Goal: Information Seeking & Learning: Learn about a topic

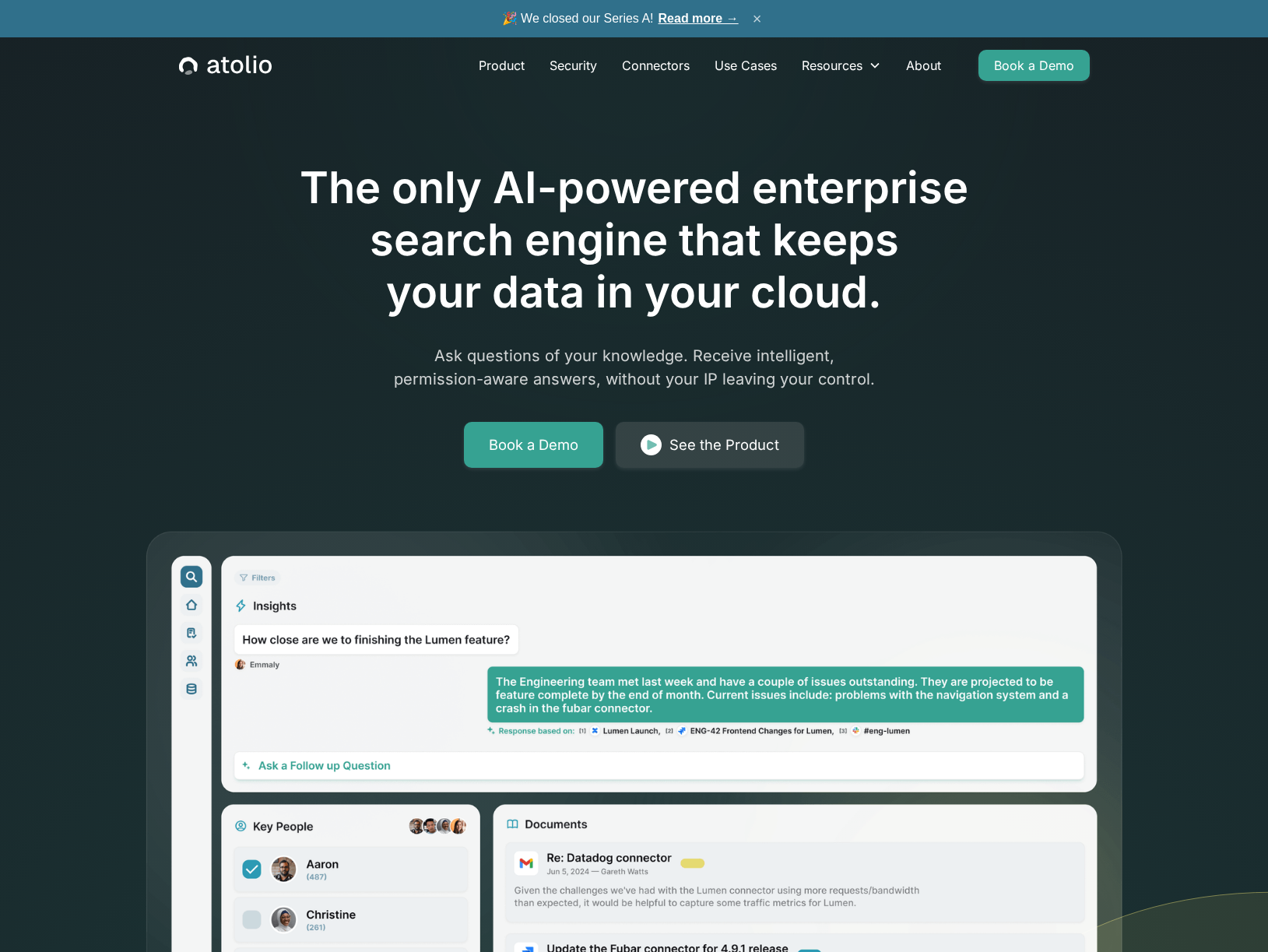
click at [761, 16] on button "×" at bounding box center [758, 19] width 19 height 17
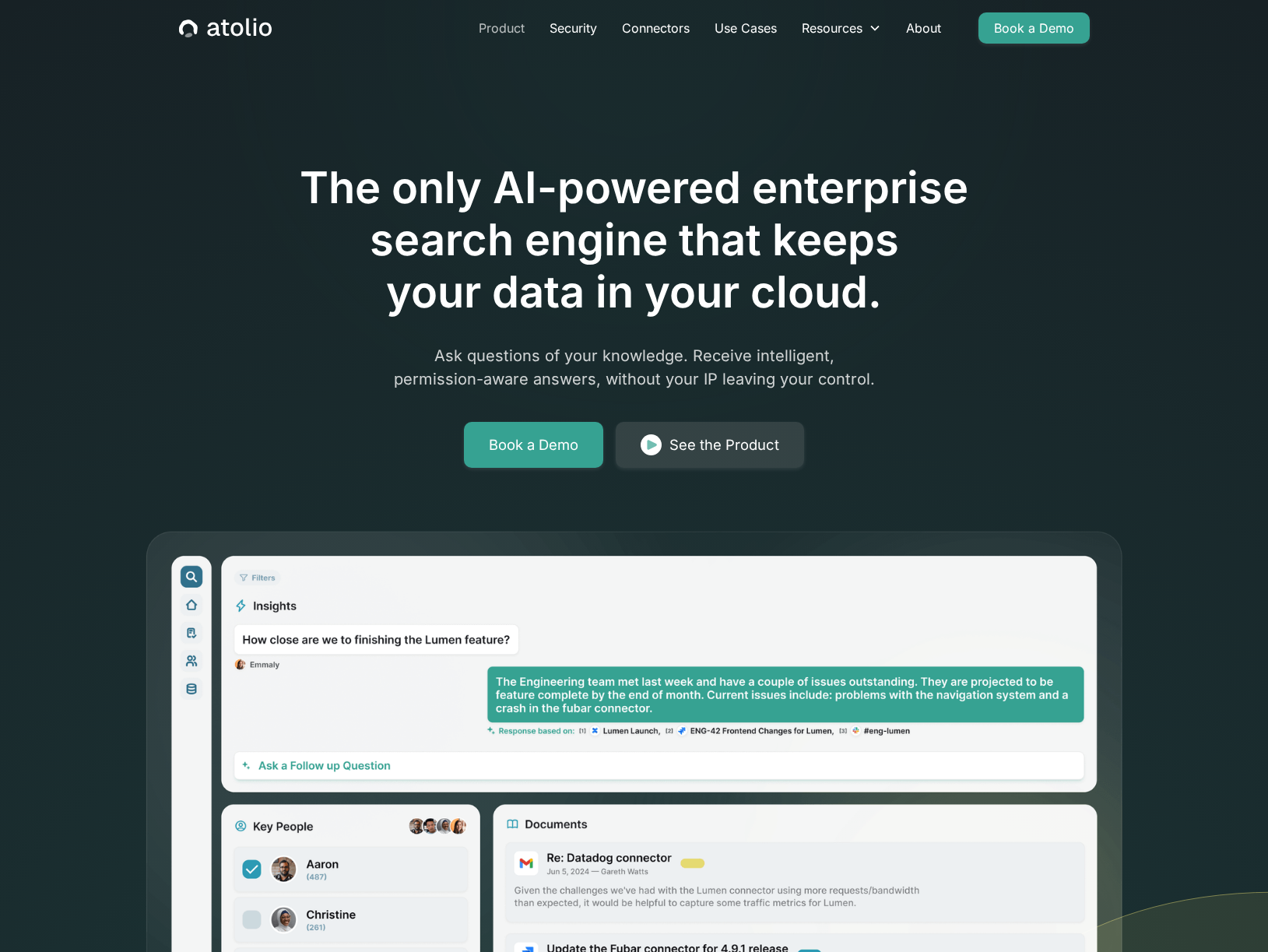
click at [499, 30] on link "Product" at bounding box center [502, 27] width 71 height 31
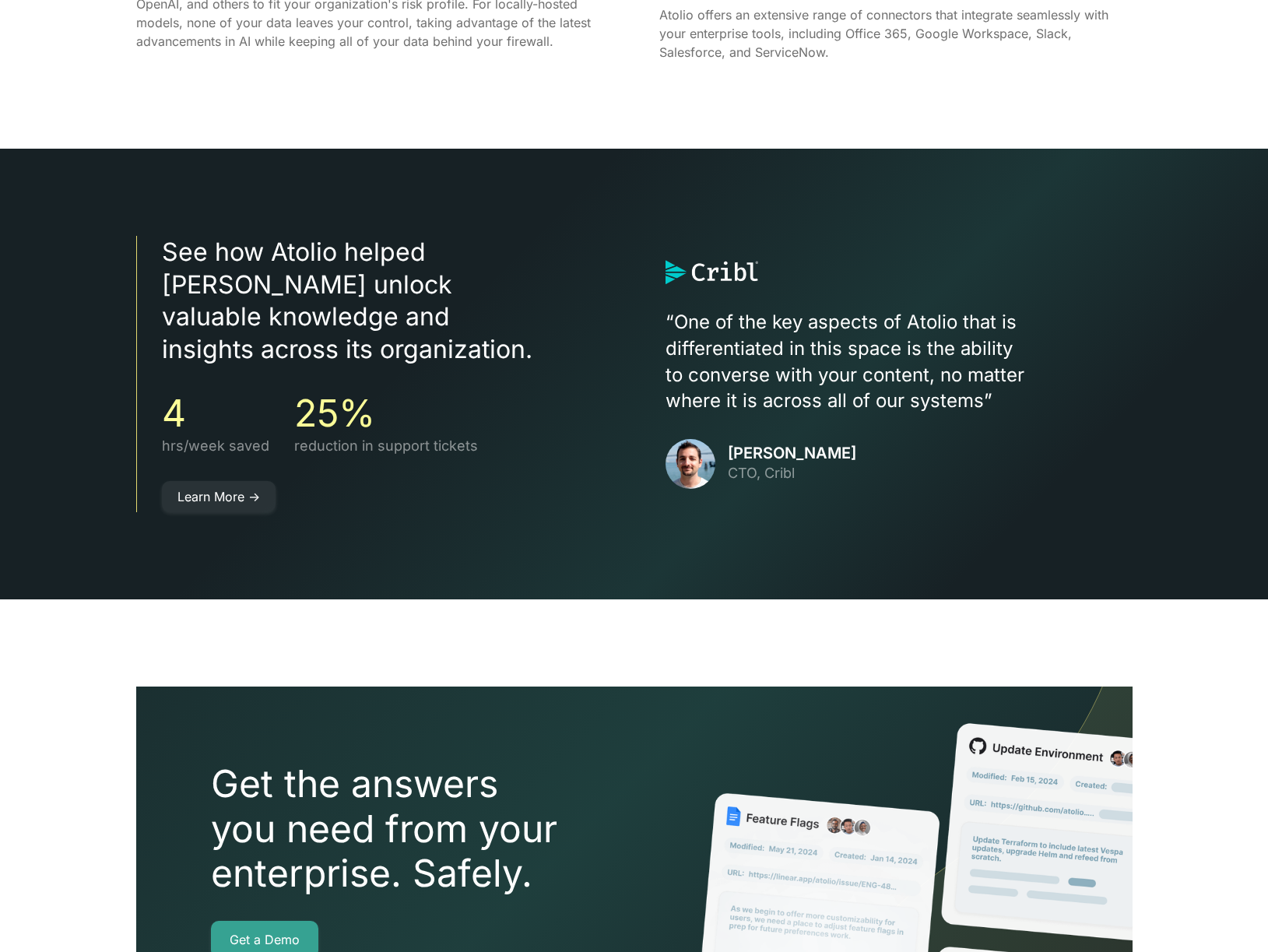
scroll to position [2876, 0]
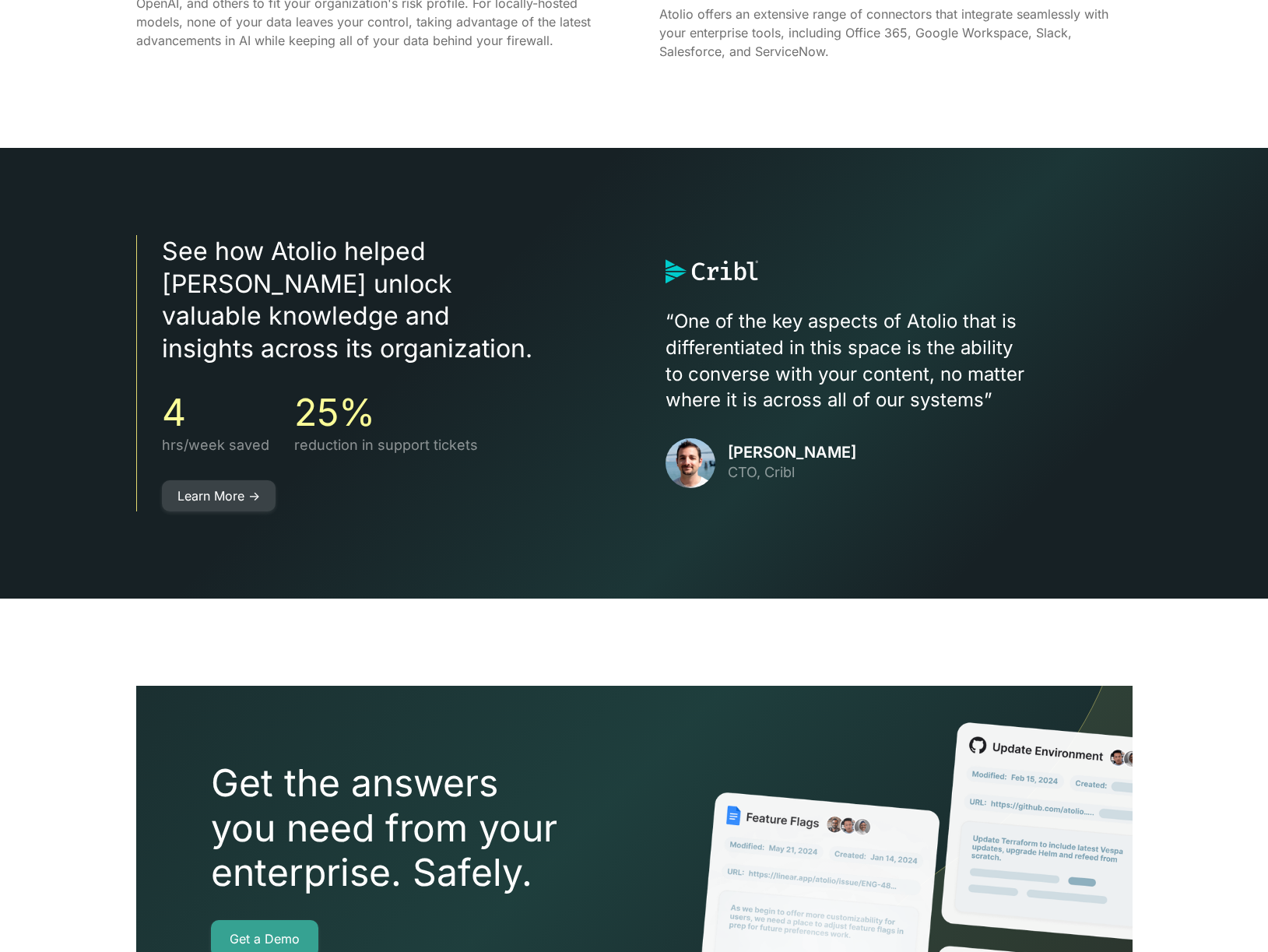
click at [214, 481] on link "Learn More ->" at bounding box center [218, 496] width 113 height 31
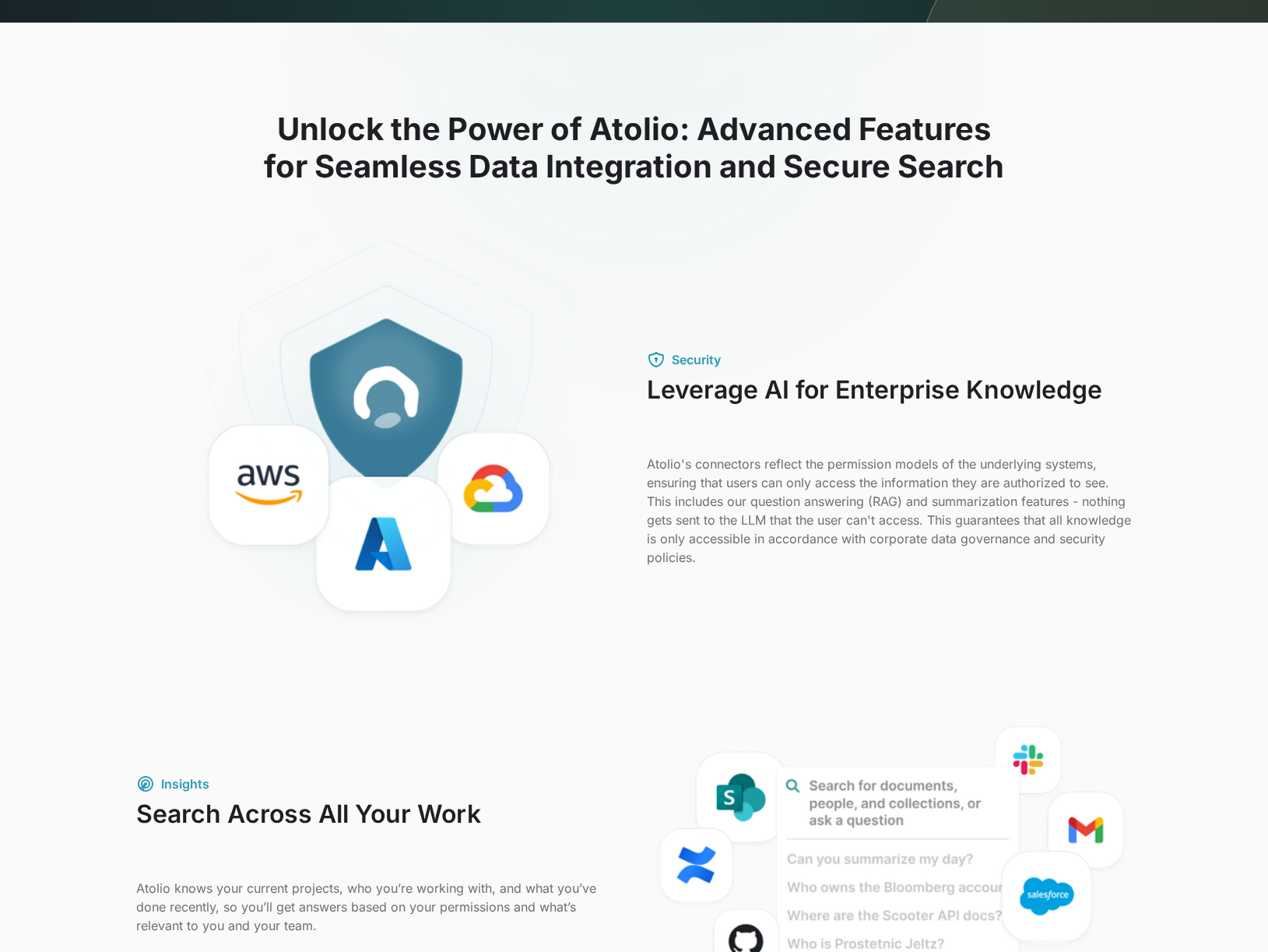
scroll to position [0, 0]
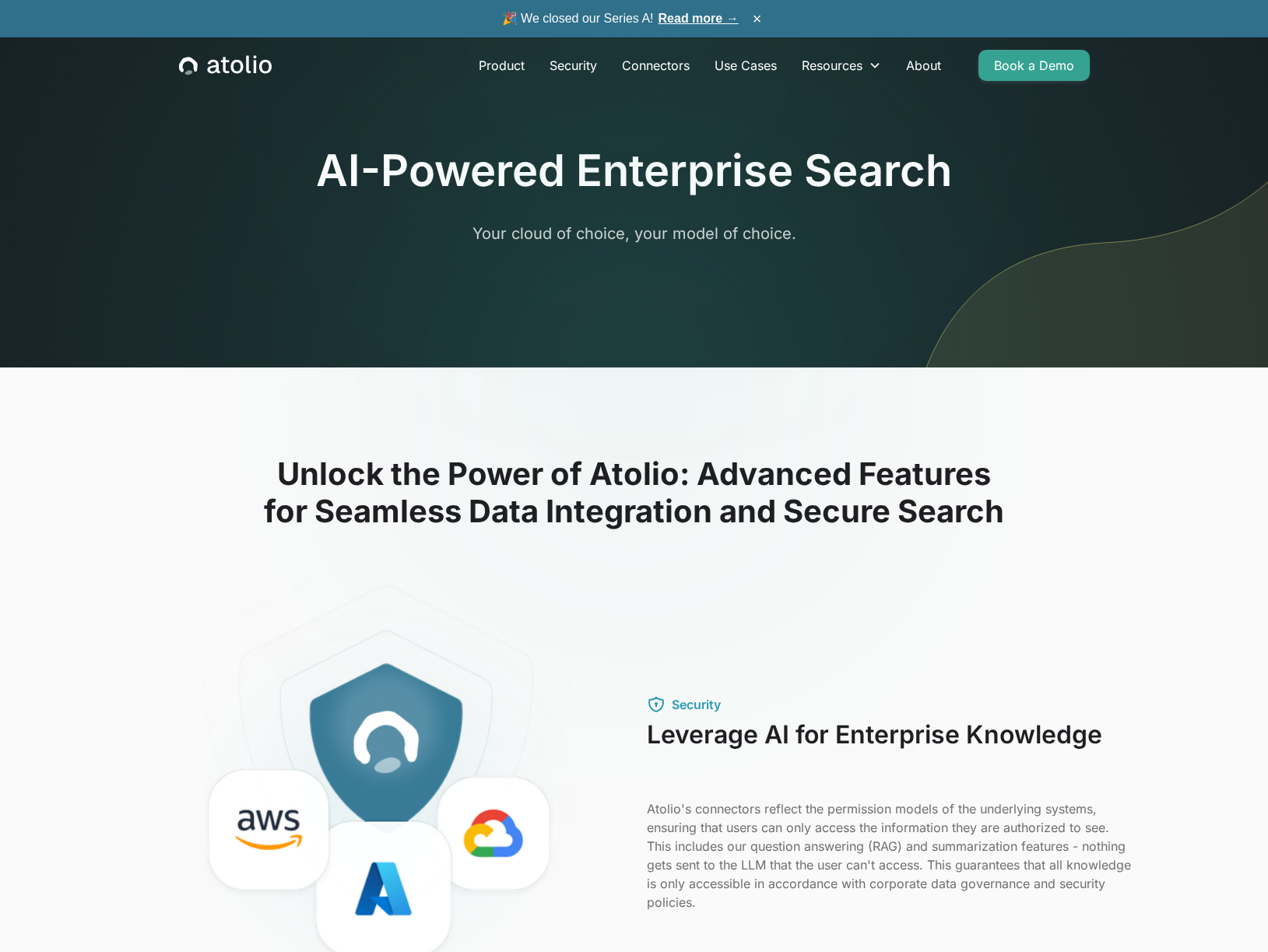
click at [217, 62] on icon "home" at bounding box center [213, 66] width 12 height 14
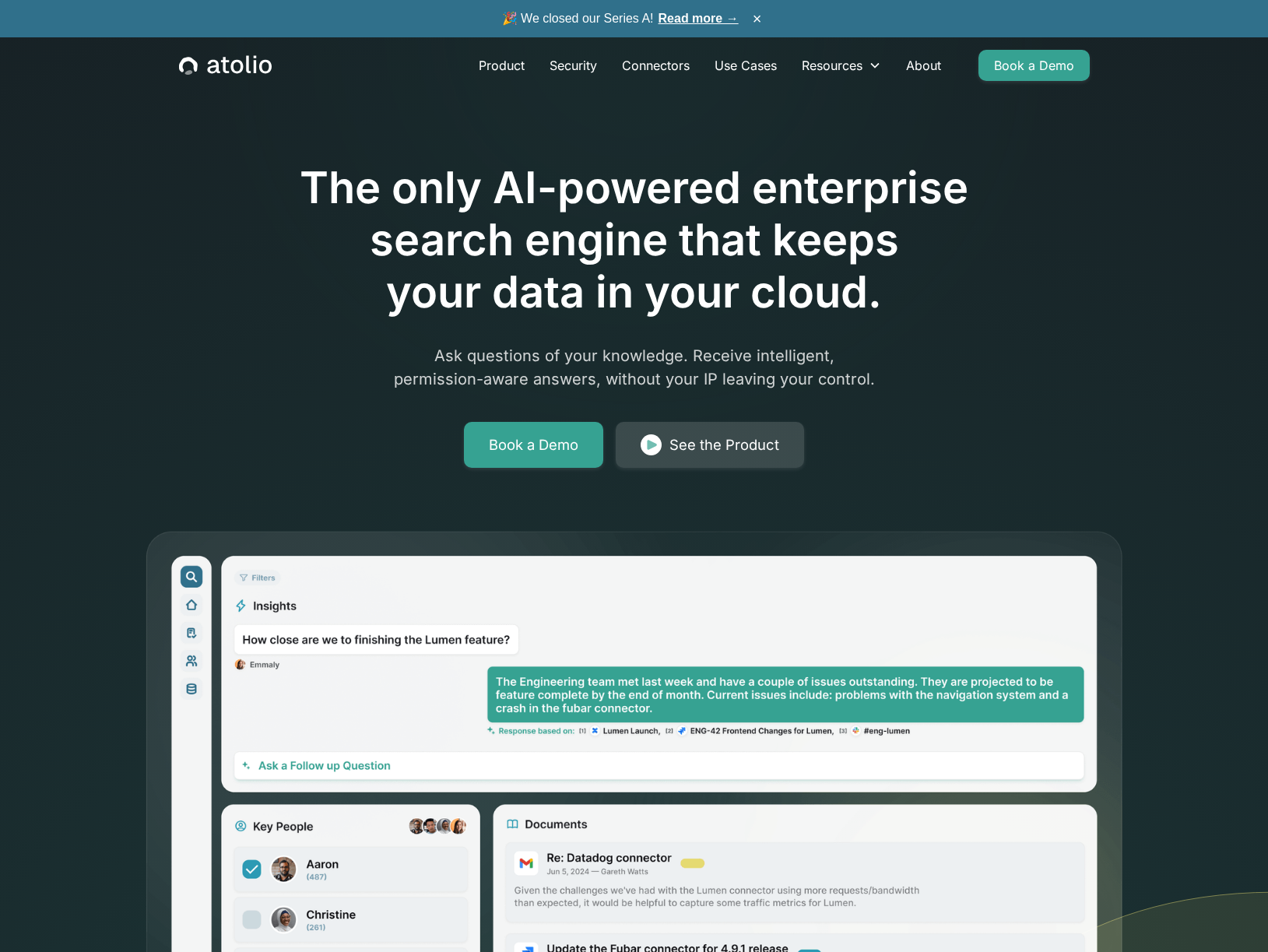
click at [746, 443] on div "See the Product" at bounding box center [724, 444] width 110 height 21
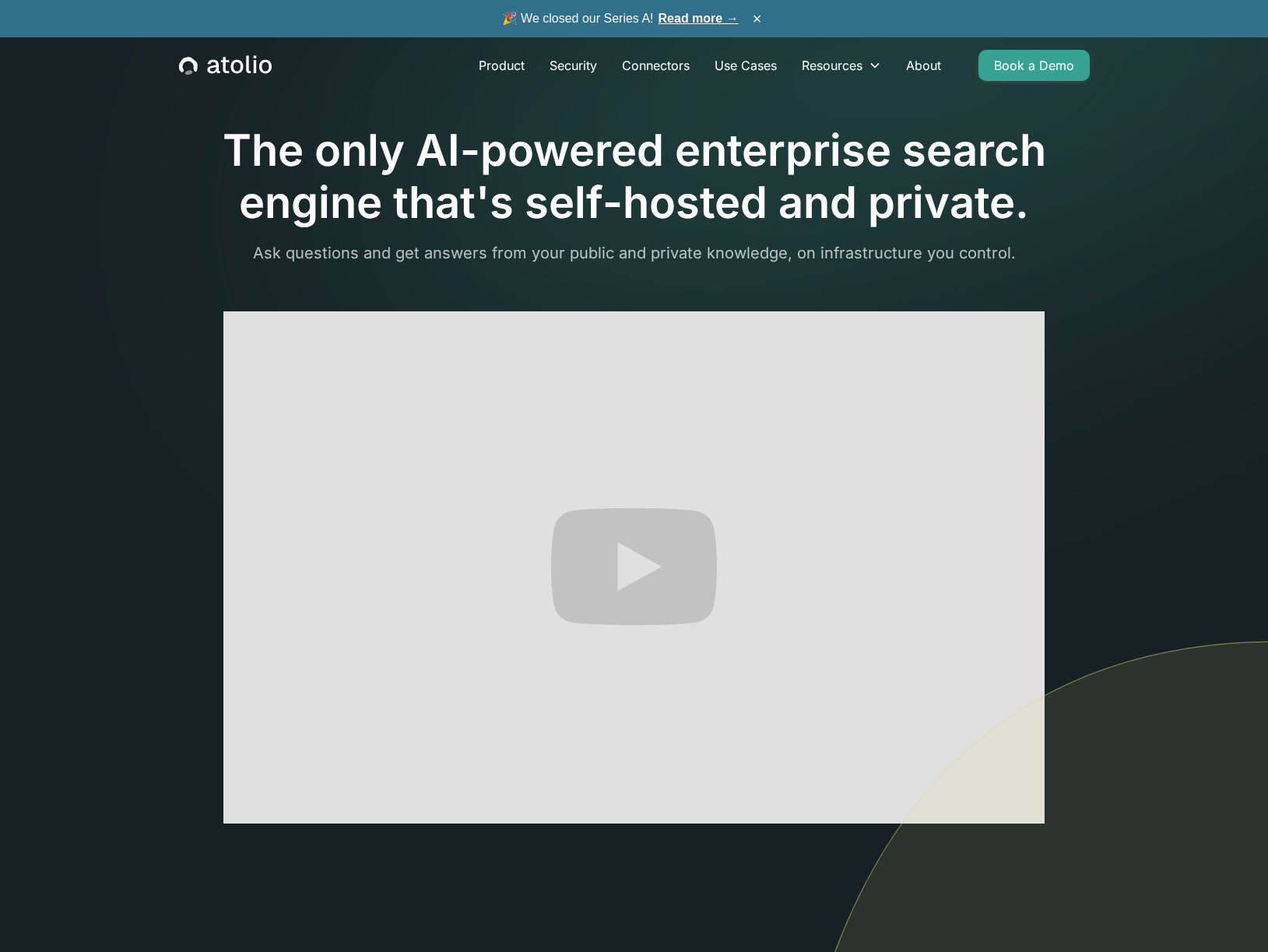
drag, startPoint x: 492, startPoint y: 62, endPoint x: 366, endPoint y: 117, distance: 137.5
click at [492, 62] on link "Product" at bounding box center [502, 65] width 71 height 31
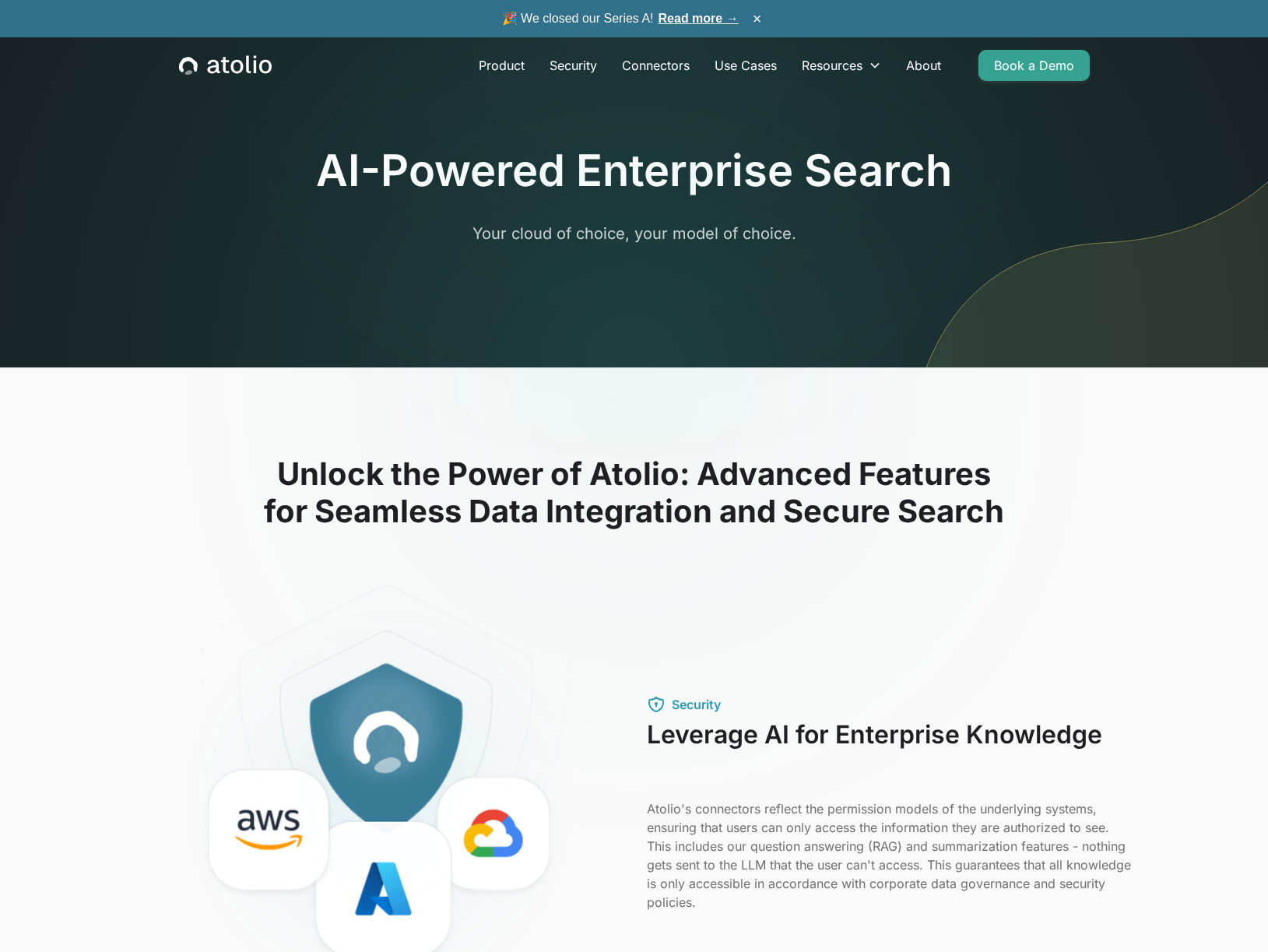
click at [225, 70] on icon "home" at bounding box center [226, 65] width 93 height 20
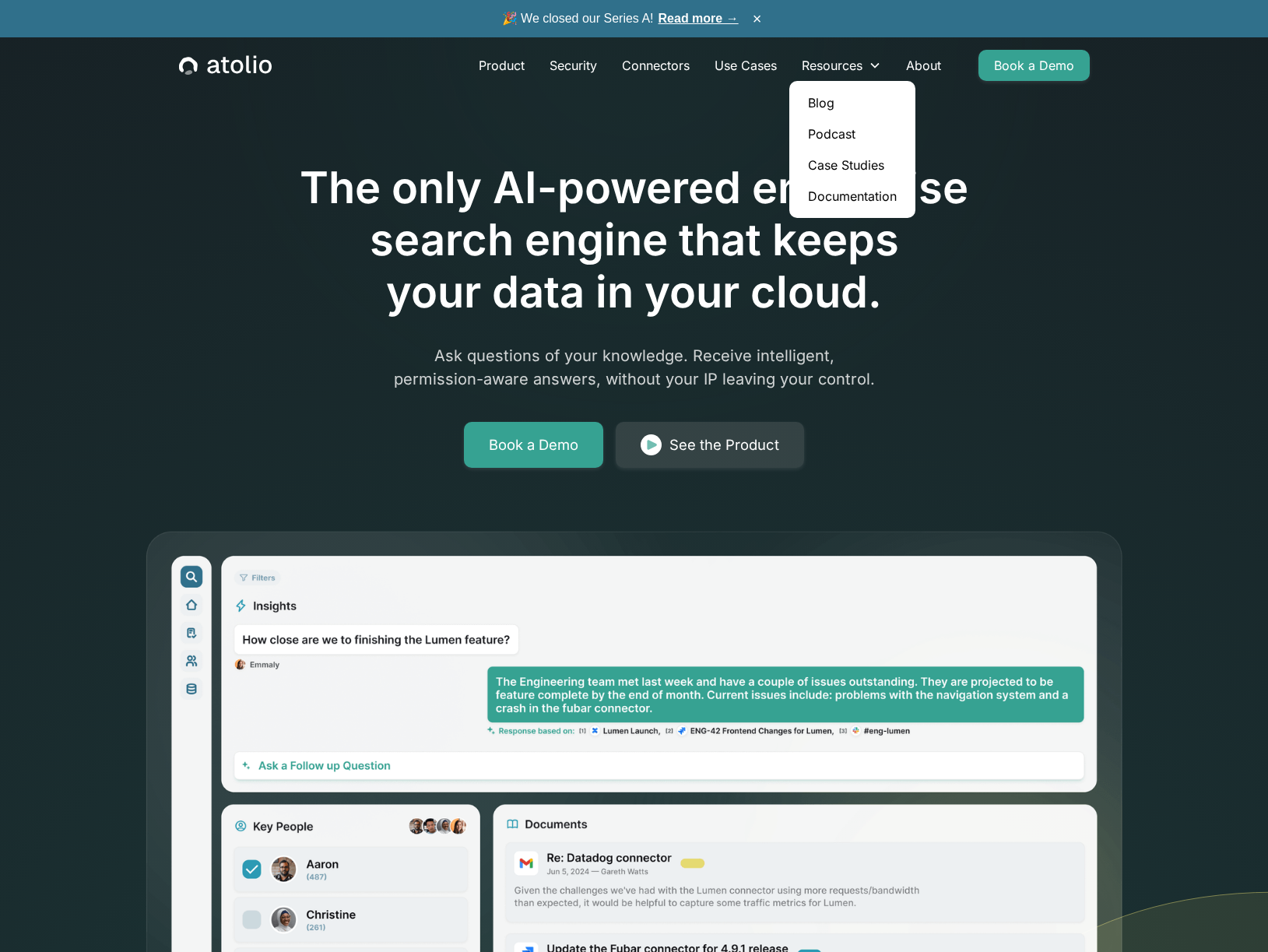
click at [841, 165] on link "Case Studies" at bounding box center [852, 165] width 113 height 31
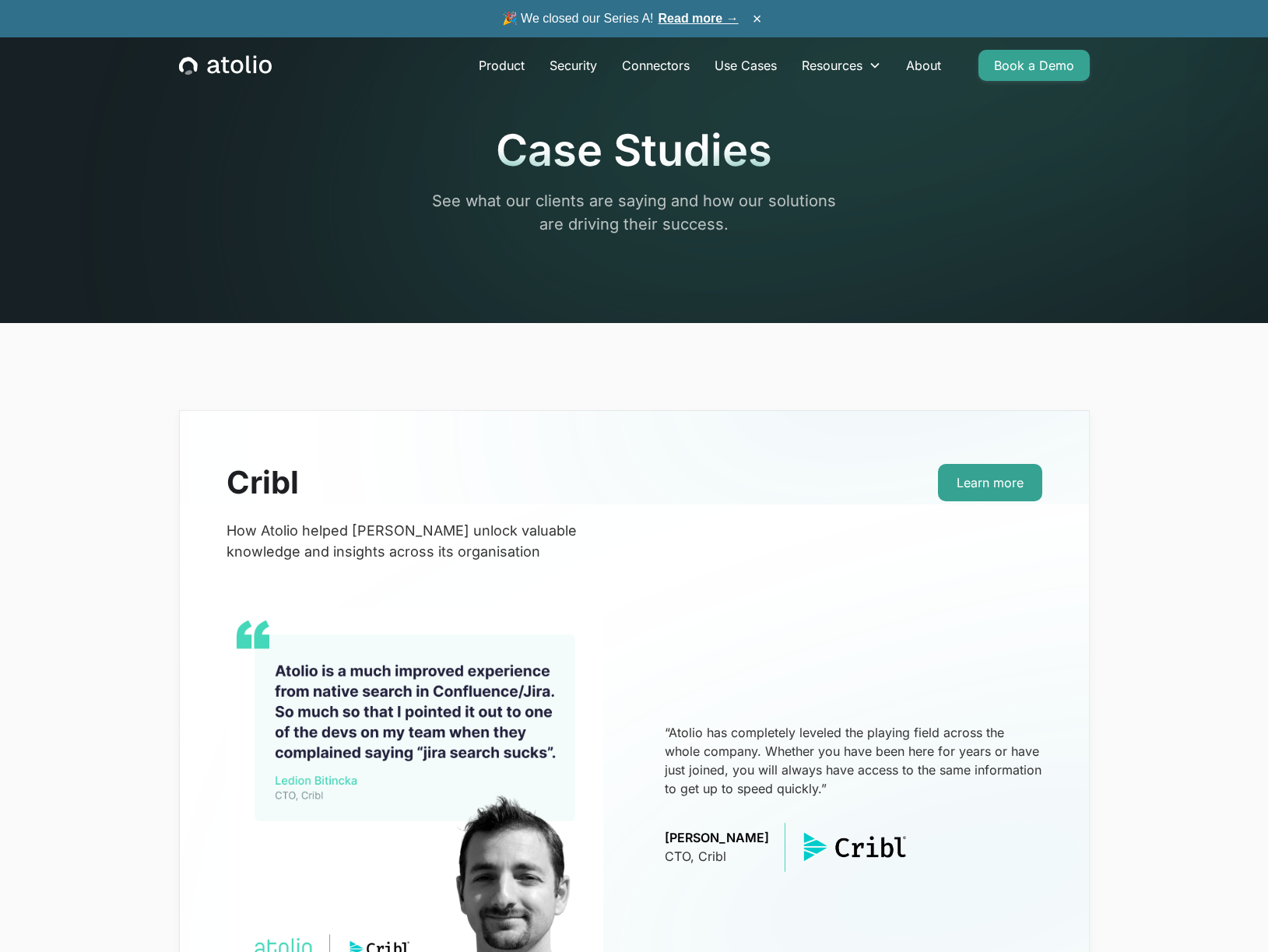
click at [232, 68] on icon "home" at bounding box center [226, 65] width 93 height 20
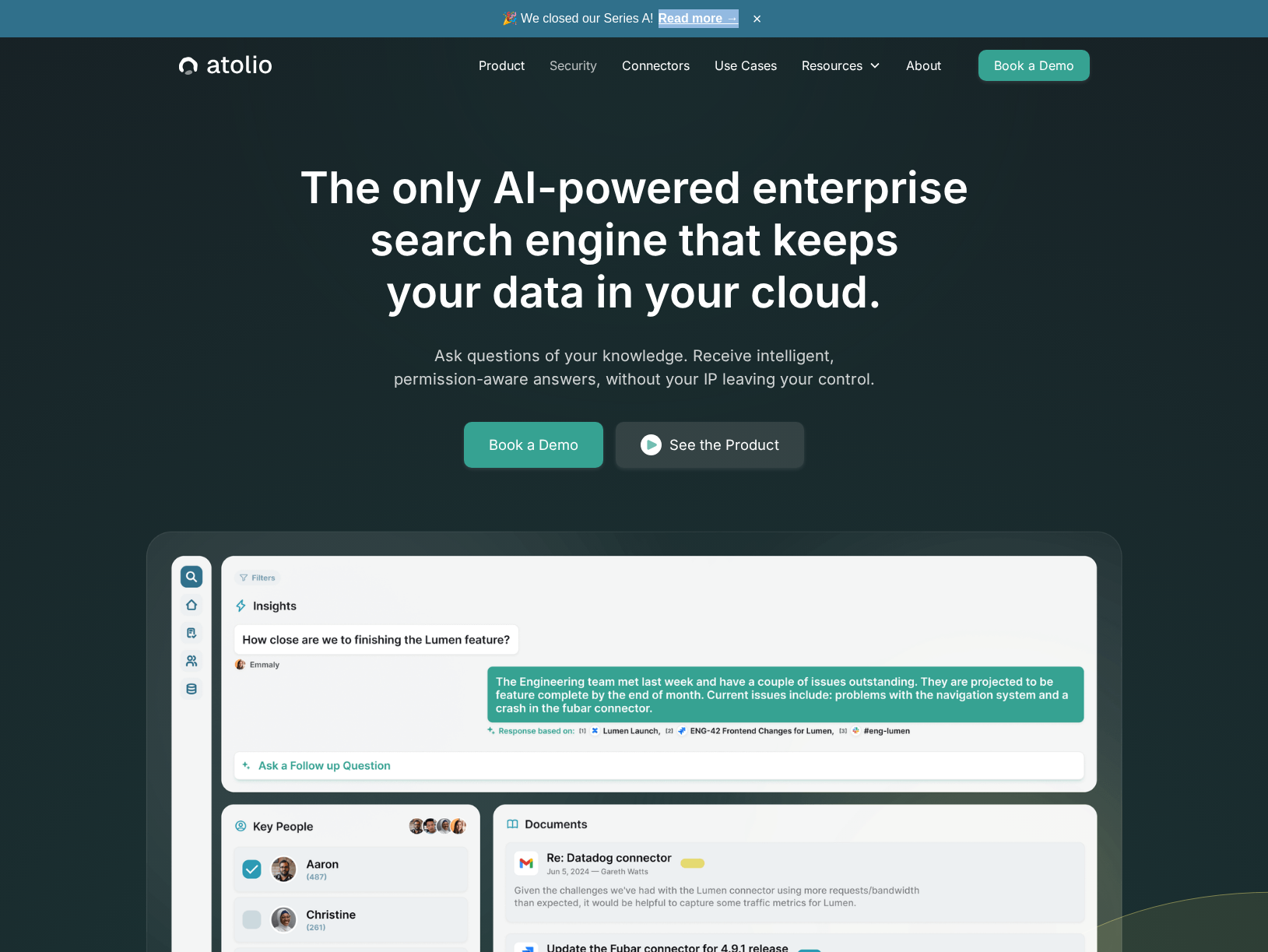
click at [569, 64] on link "Security" at bounding box center [574, 65] width 73 height 31
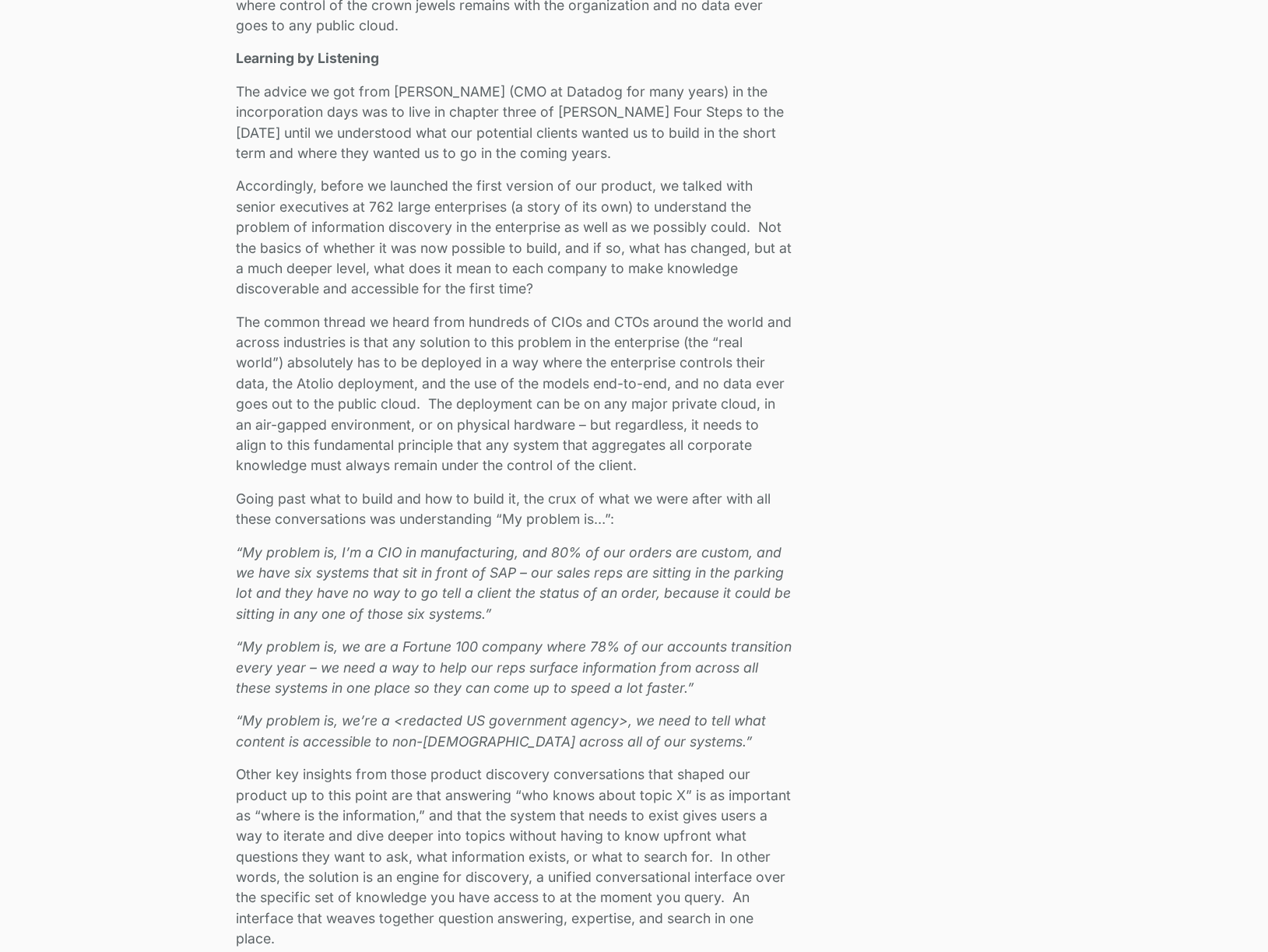
scroll to position [1440, 0]
drag, startPoint x: 559, startPoint y: 112, endPoint x: 292, endPoint y: 129, distance: 267.5
click at [292, 129] on p "The advice we got from Alex Rosemblat (CMO at Datadog for many years) in the in…" at bounding box center [514, 122] width 556 height 83
copy p "Steve Blank’s Four Steps to the Epiphany"
click at [790, 148] on p "The advice we got from Alex Rosemblat (CMO at Datadog for many years) in the in…" at bounding box center [514, 122] width 556 height 83
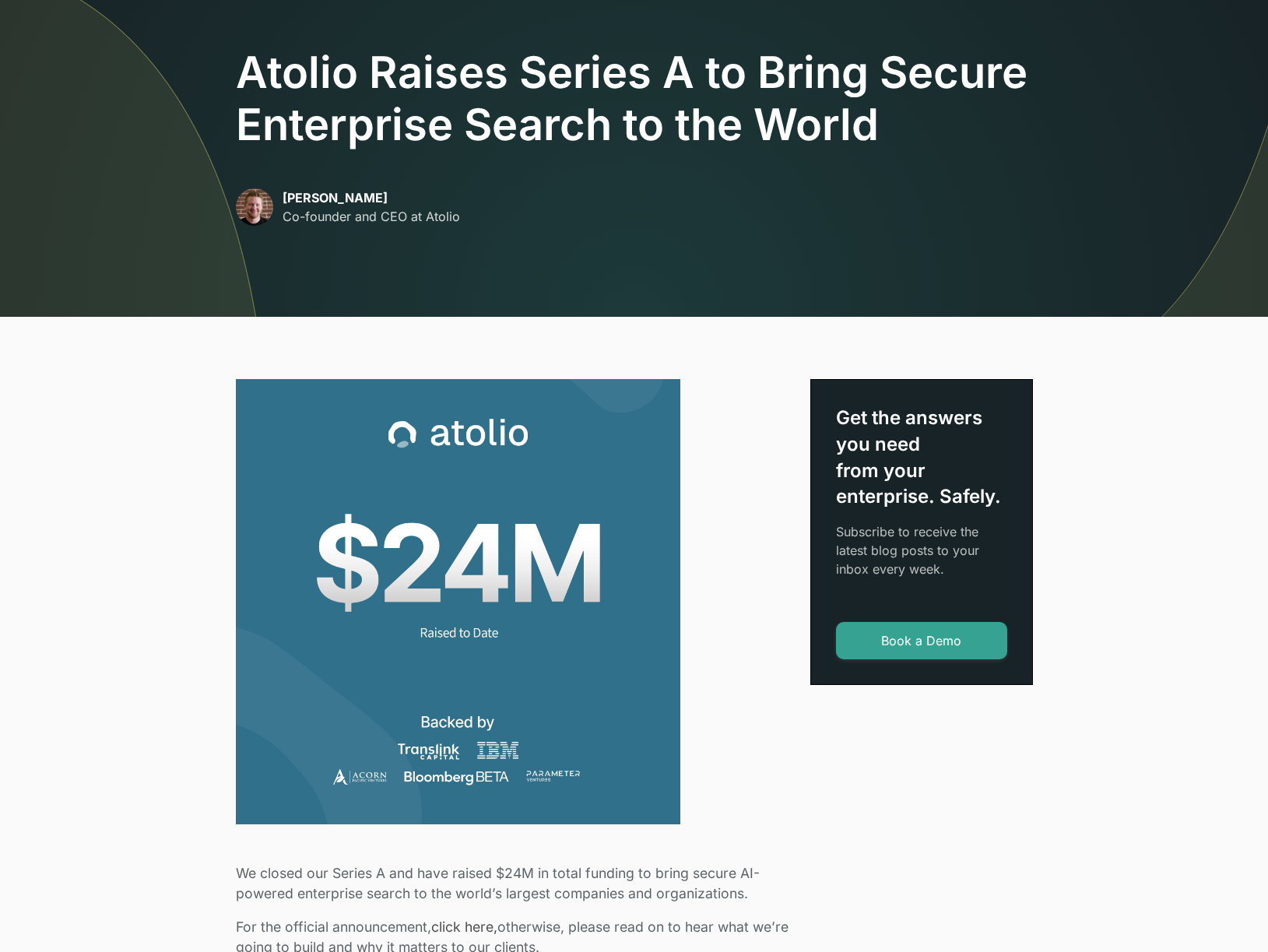
scroll to position [0, 0]
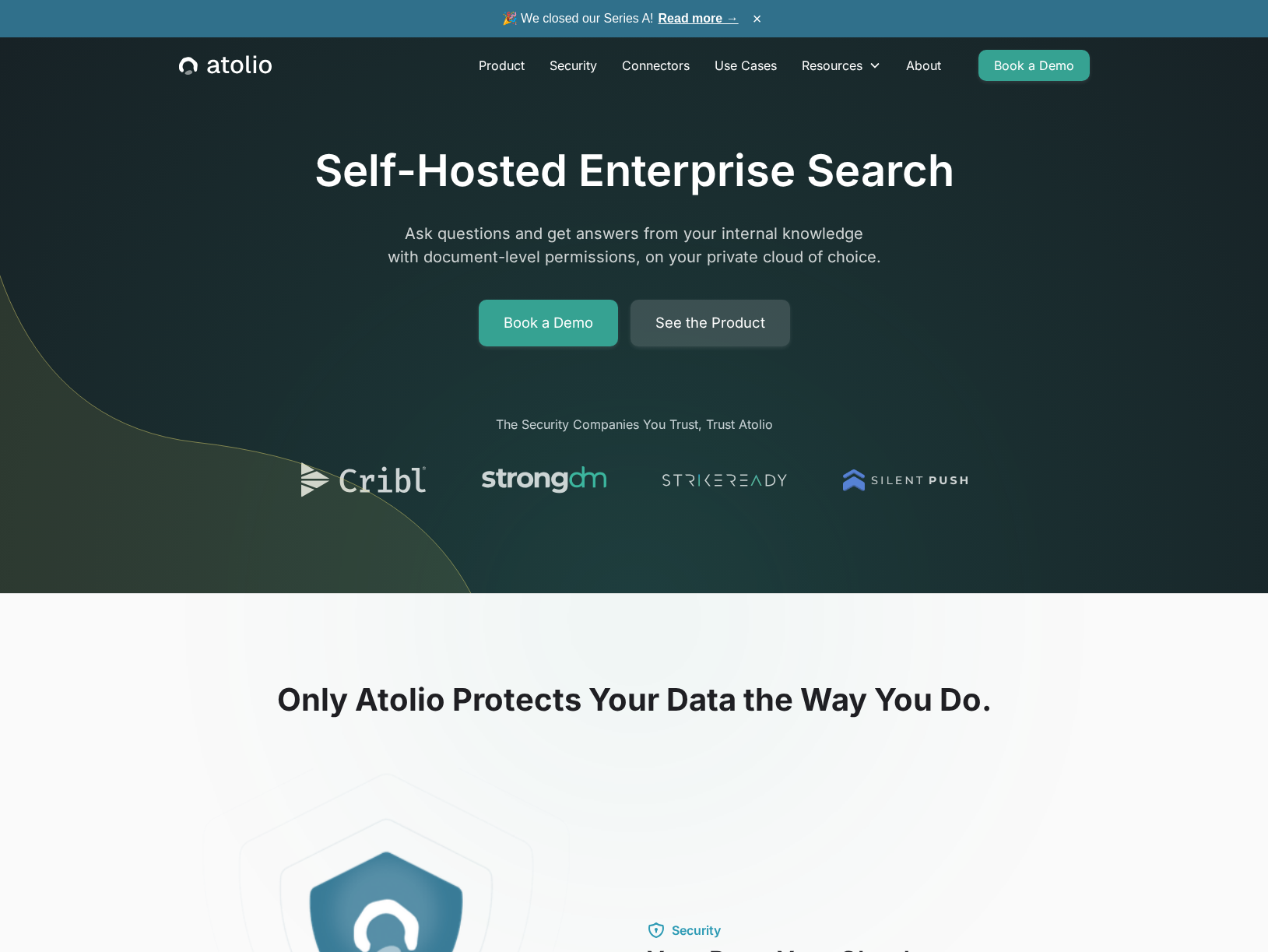
click at [693, 329] on link "See the Product" at bounding box center [710, 323] width 160 height 46
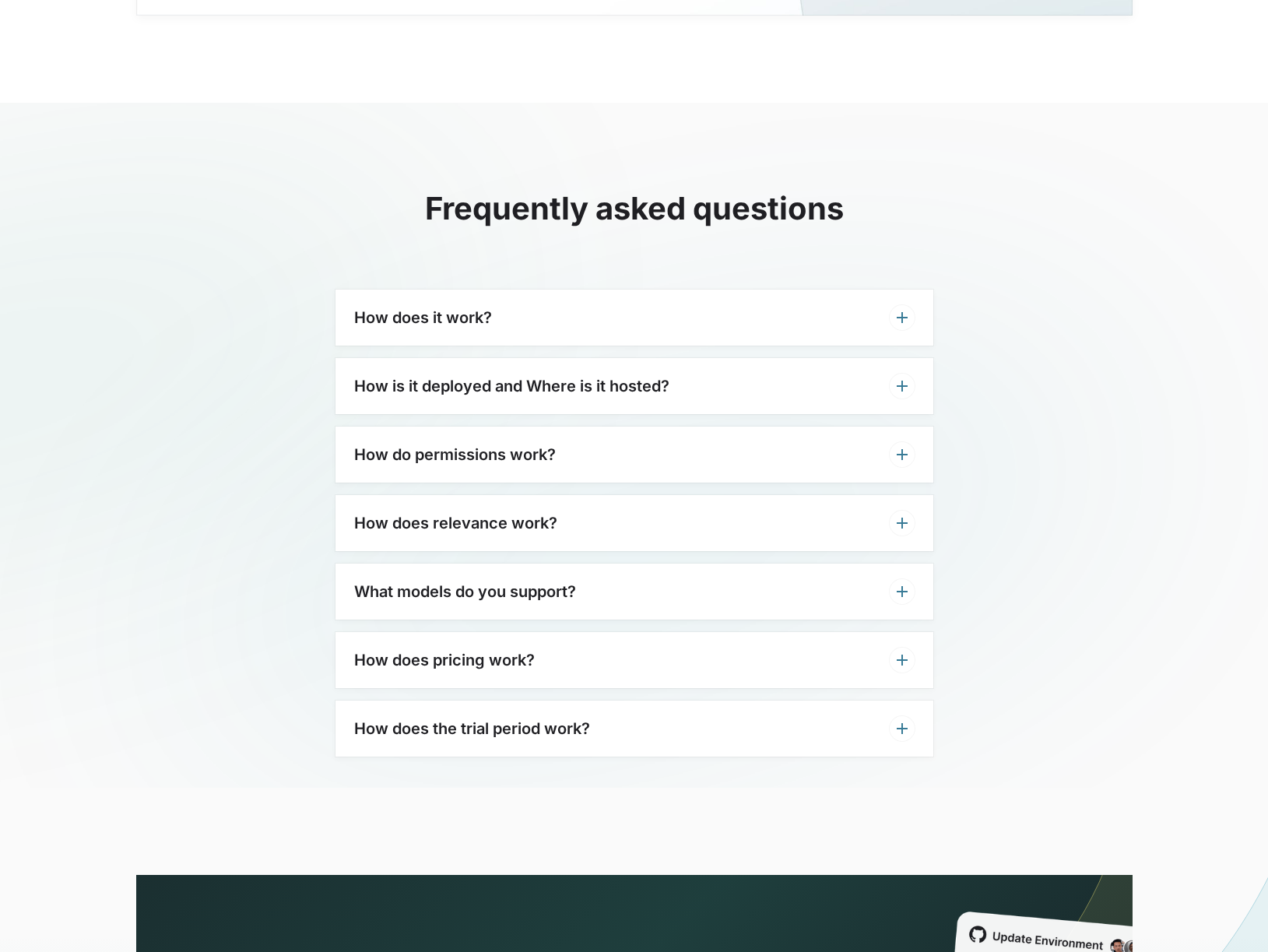
scroll to position [3594, 0]
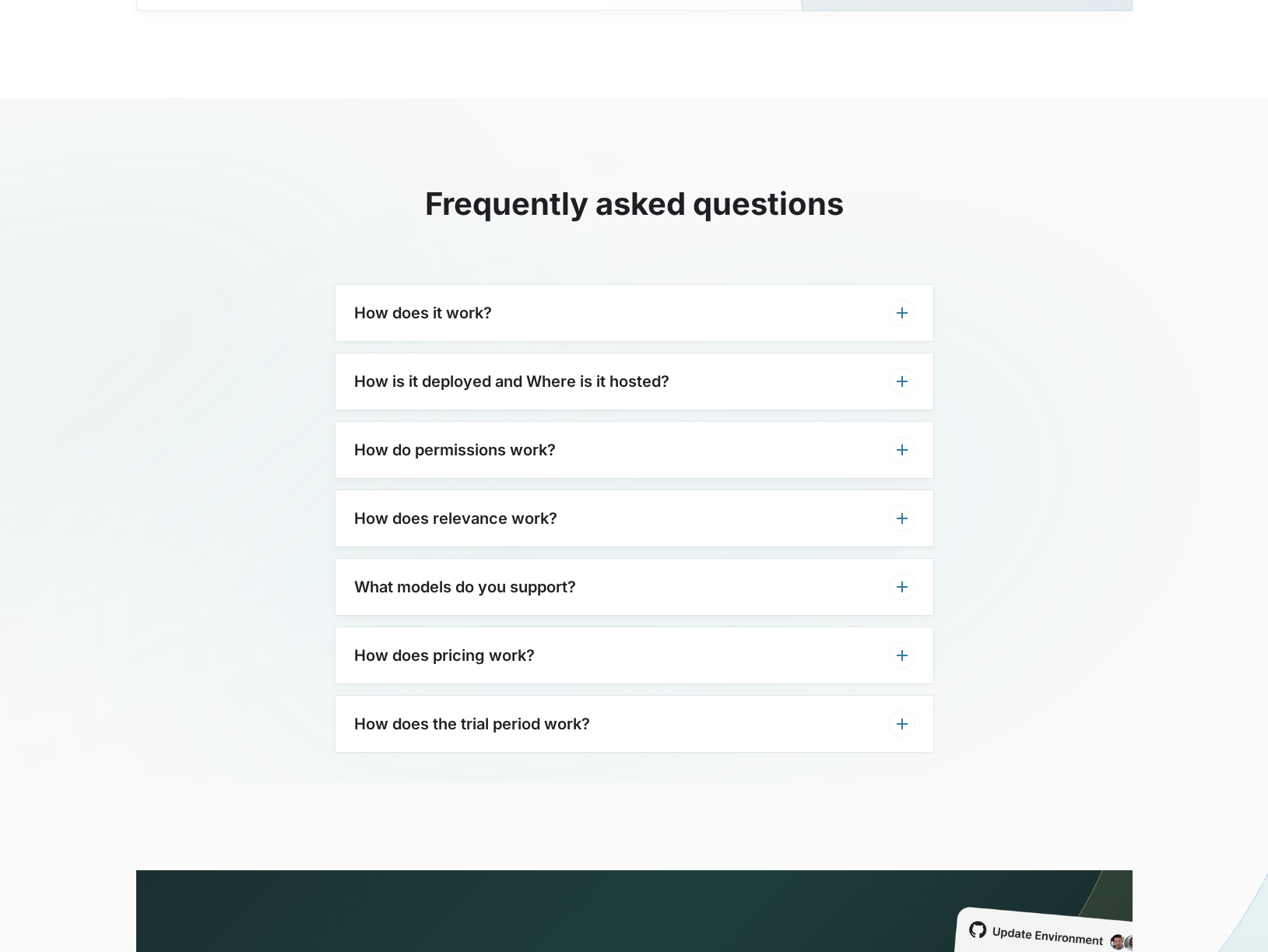
click at [904, 385] on icon at bounding box center [903, 381] width 19 height 19
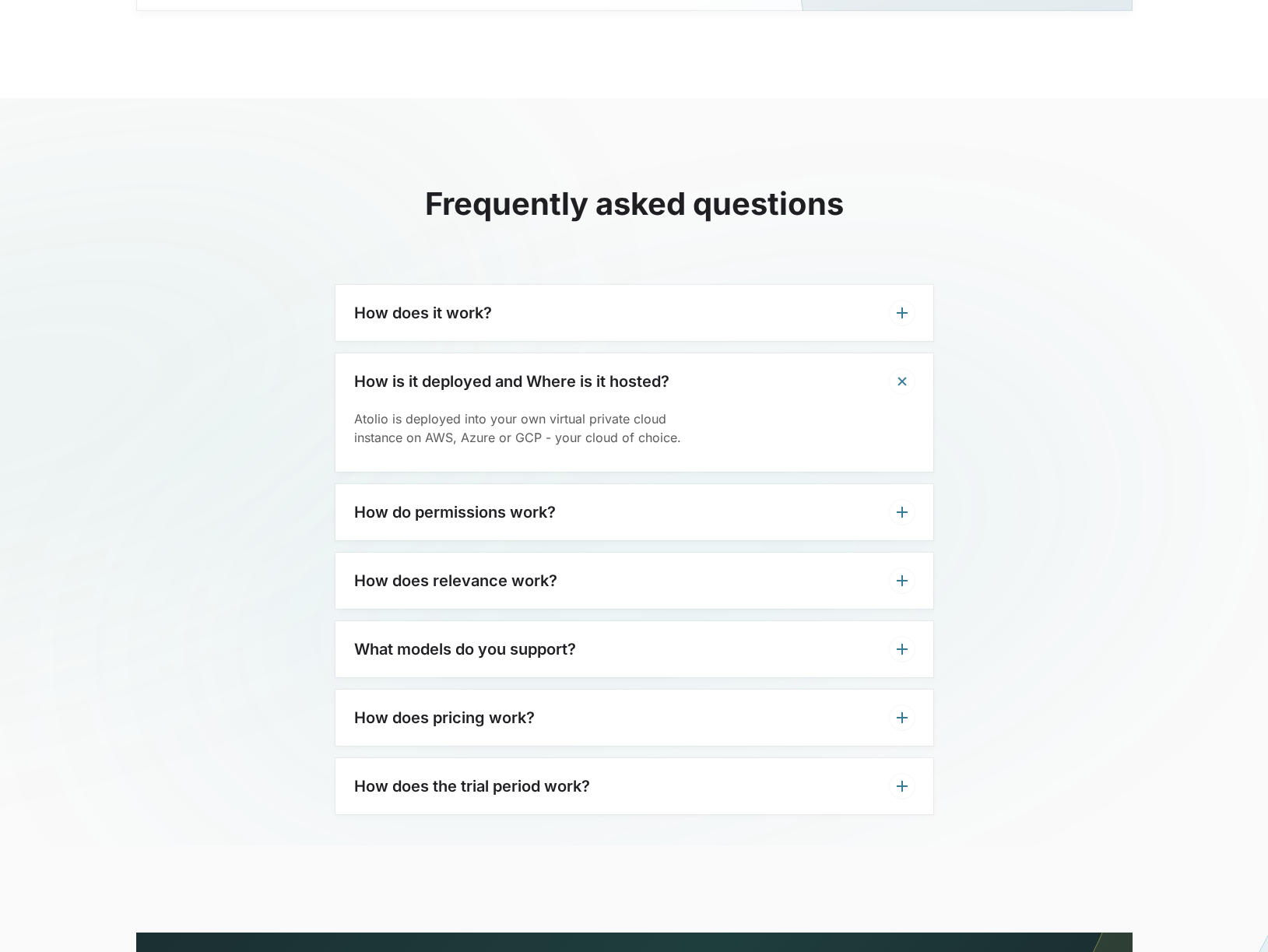
click at [900, 647] on icon at bounding box center [903, 649] width 19 height 19
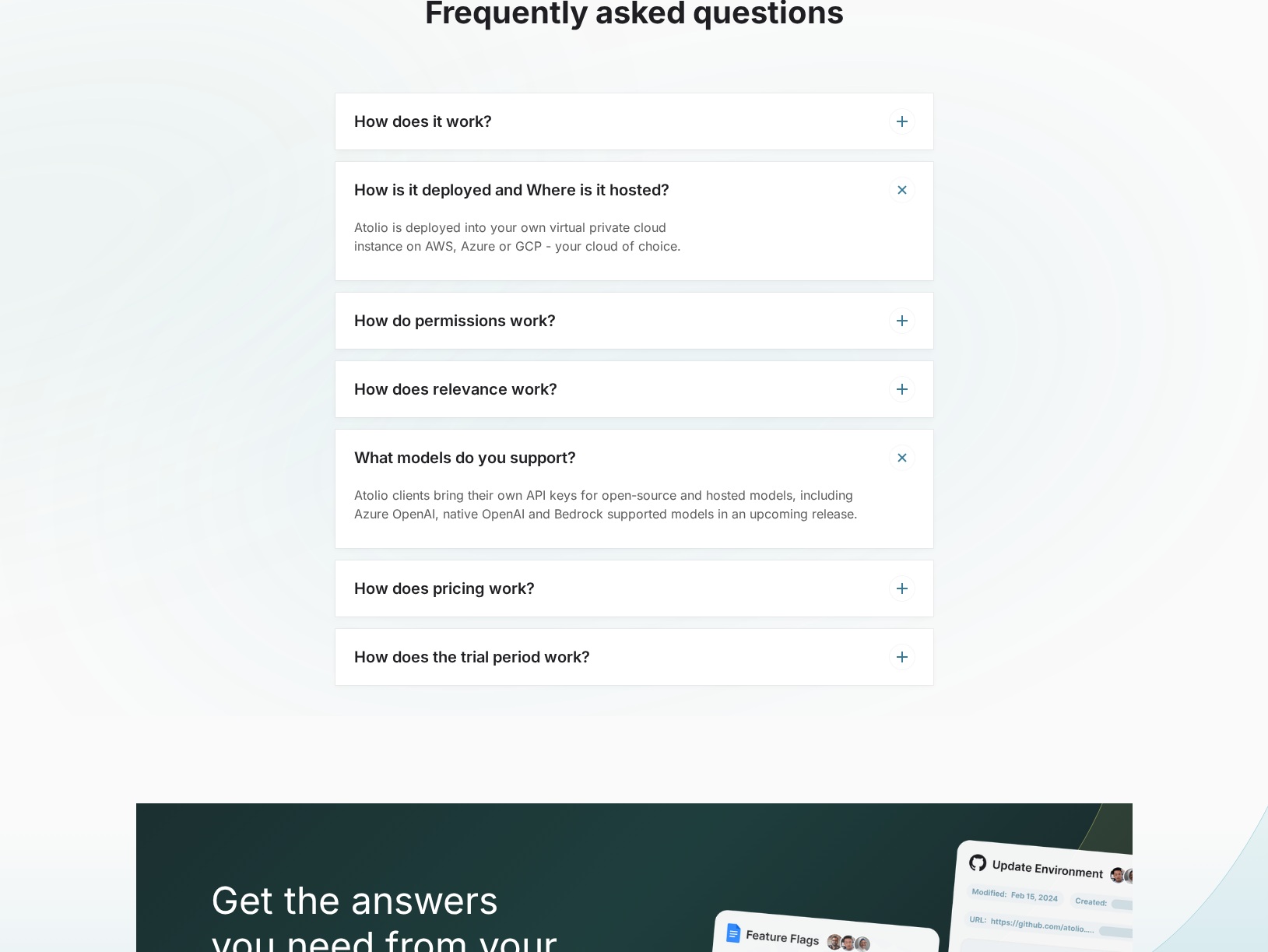
scroll to position [3787, 0]
click at [904, 590] on icon at bounding box center [903, 588] width 19 height 19
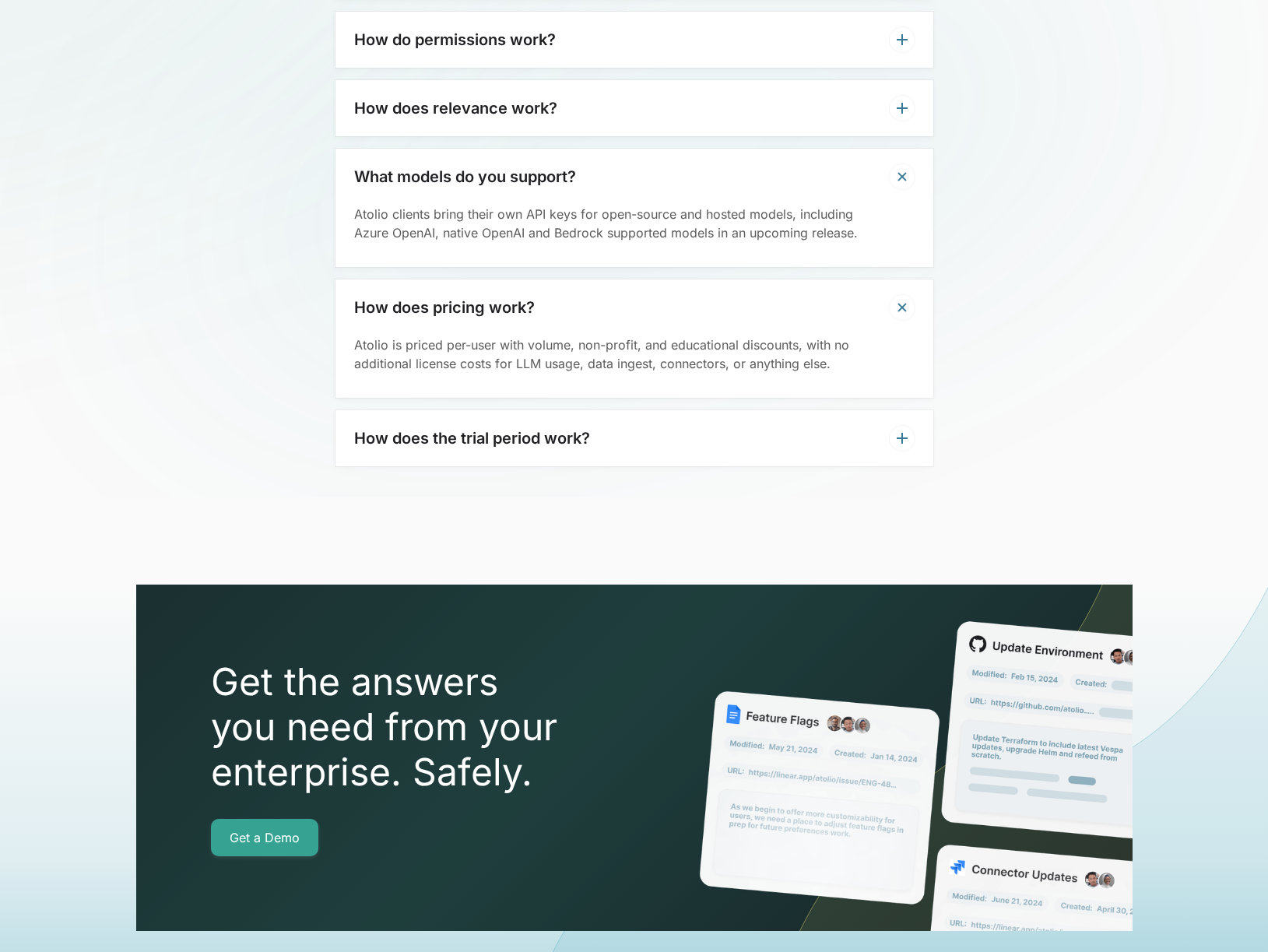
scroll to position [4075, 0]
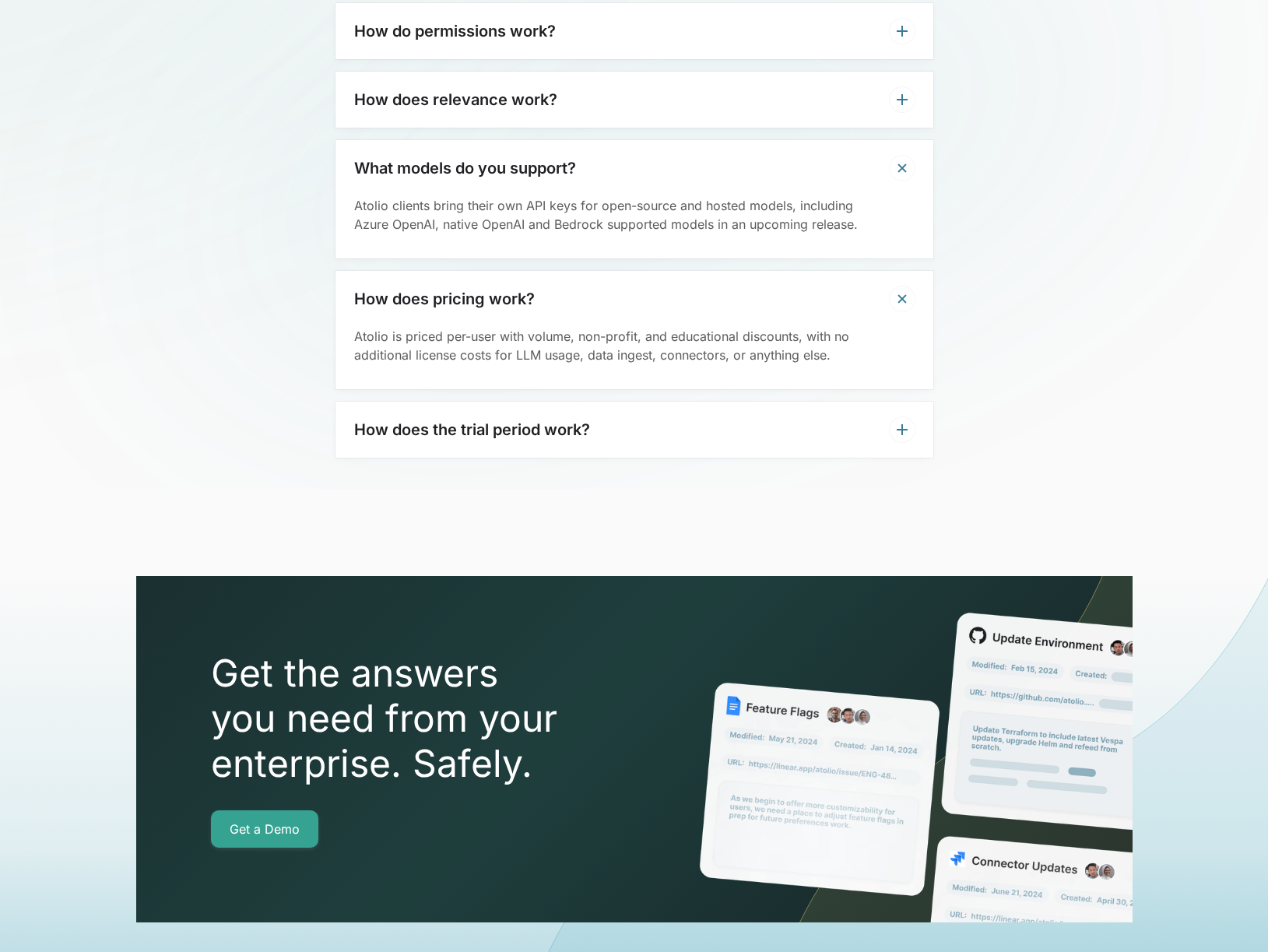
click at [893, 430] on icon at bounding box center [903, 430] width 19 height 19
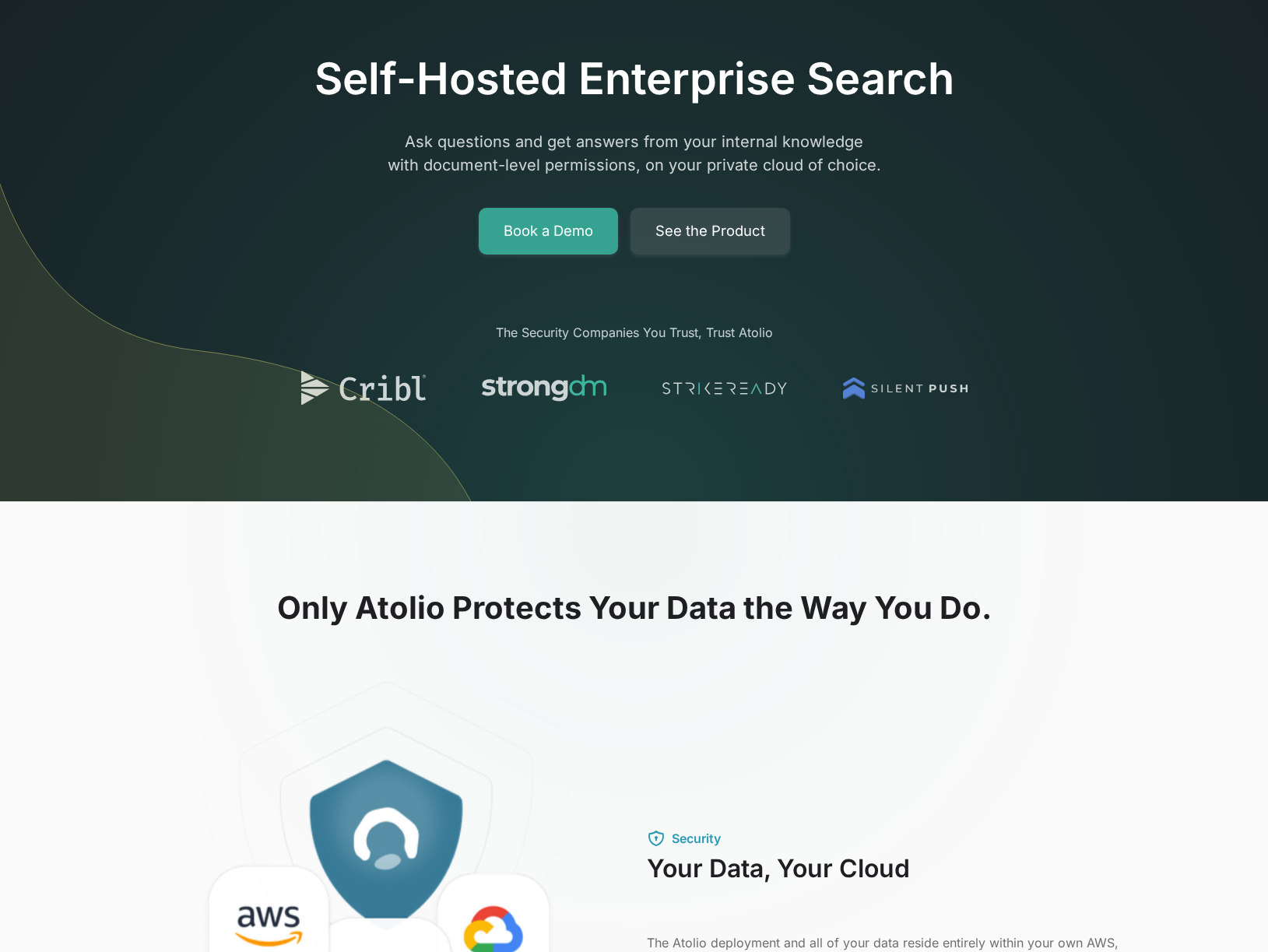
scroll to position [91, 0]
